Goal: Task Accomplishment & Management: Use online tool/utility

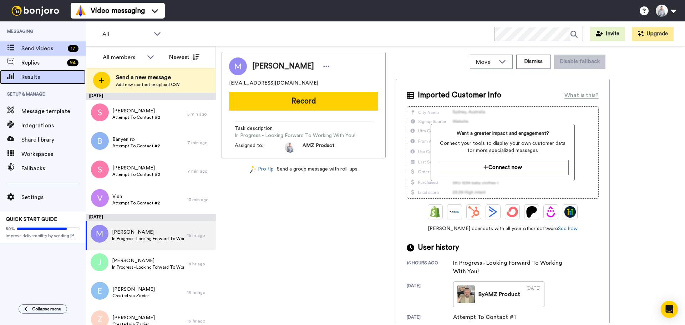
click at [34, 73] on span "Results" at bounding box center [53, 77] width 64 height 9
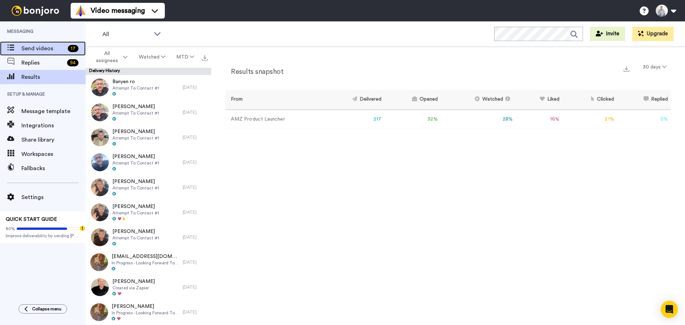
click at [38, 50] on span "Send videos" at bounding box center [43, 48] width 44 height 9
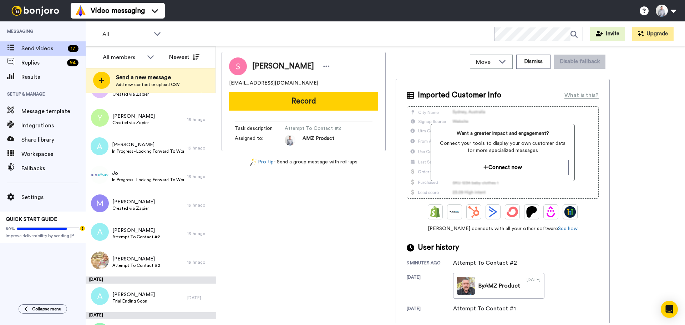
scroll to position [281, 0]
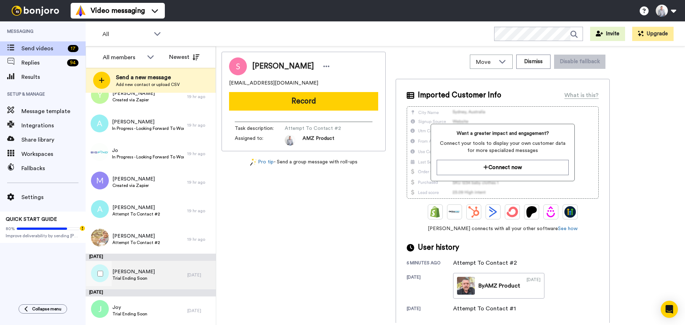
click at [170, 271] on div "Angela Trial Ending Soon" at bounding box center [137, 275] width 102 height 29
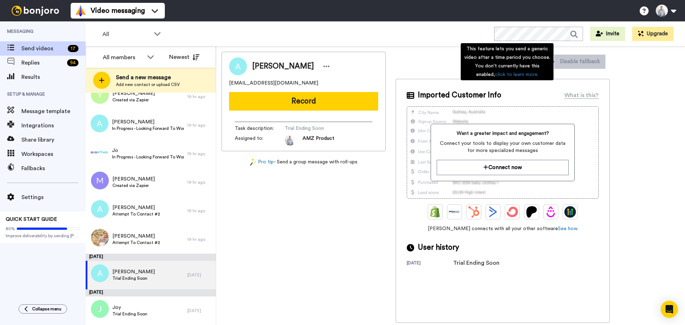
click at [539, 66] on div "This feature lets you send a generic video after a time period you choose. You …" at bounding box center [506, 61] width 93 height 37
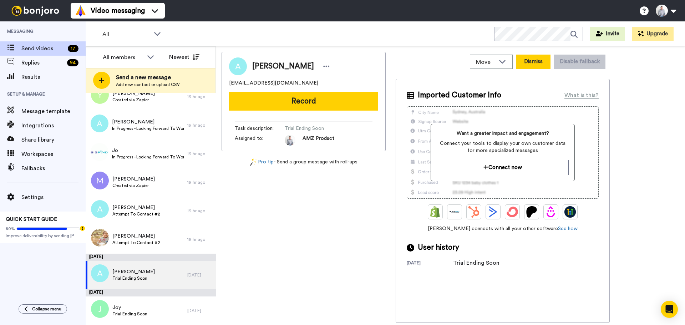
click at [535, 65] on button "Dismiss" at bounding box center [533, 62] width 34 height 14
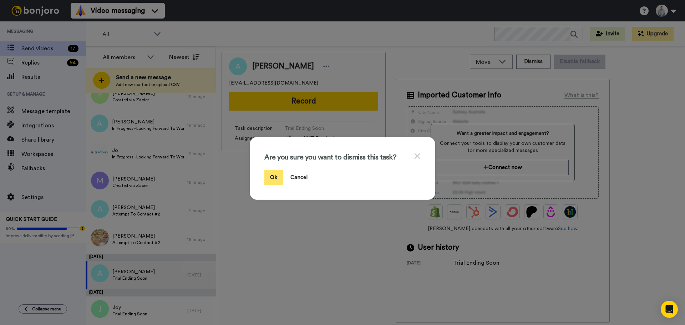
click at [268, 176] on button "Ok" at bounding box center [273, 177] width 19 height 15
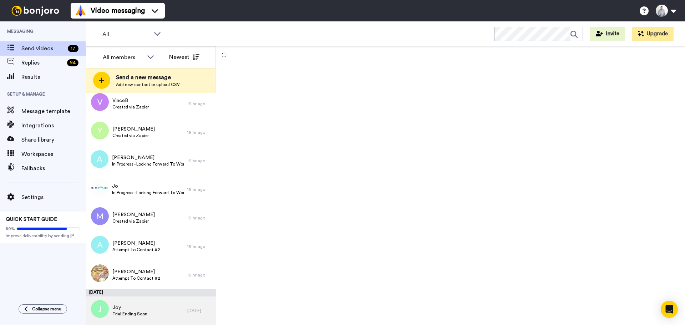
scroll to position [274, 0]
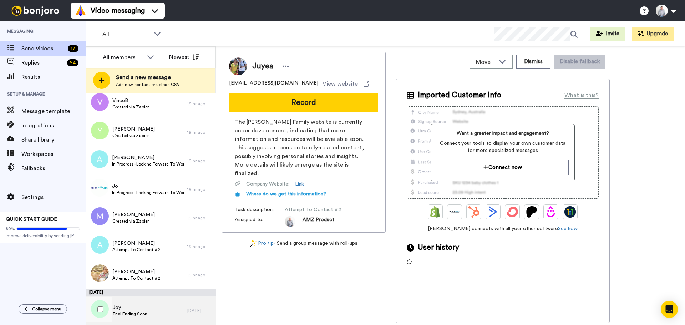
click at [142, 305] on span "Joy" at bounding box center [129, 307] width 35 height 7
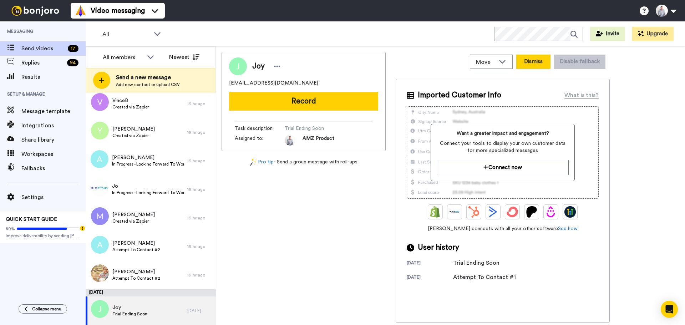
click at [546, 60] on button "Dismiss" at bounding box center [533, 62] width 34 height 14
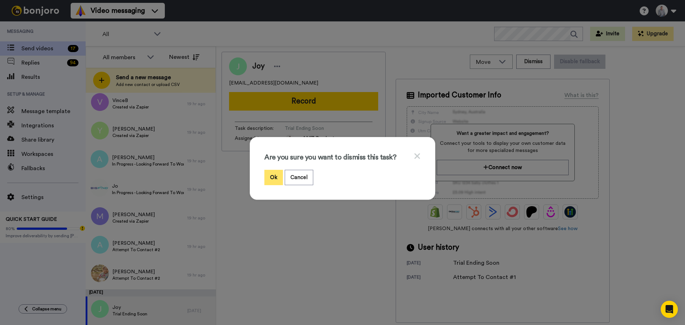
click at [269, 175] on button "Ok" at bounding box center [273, 177] width 19 height 15
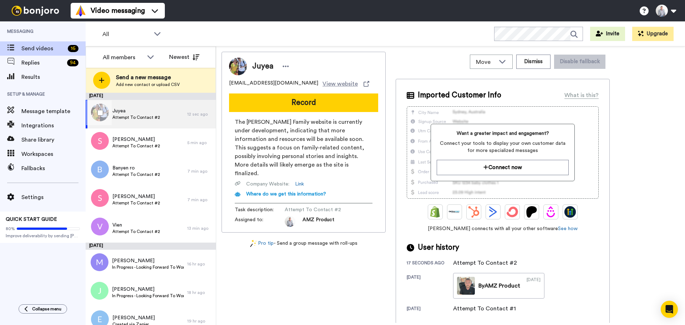
click at [145, 105] on div "Juyea Attempt To Contact #2" at bounding box center [137, 114] width 102 height 29
